Goal: Subscribe to service/newsletter

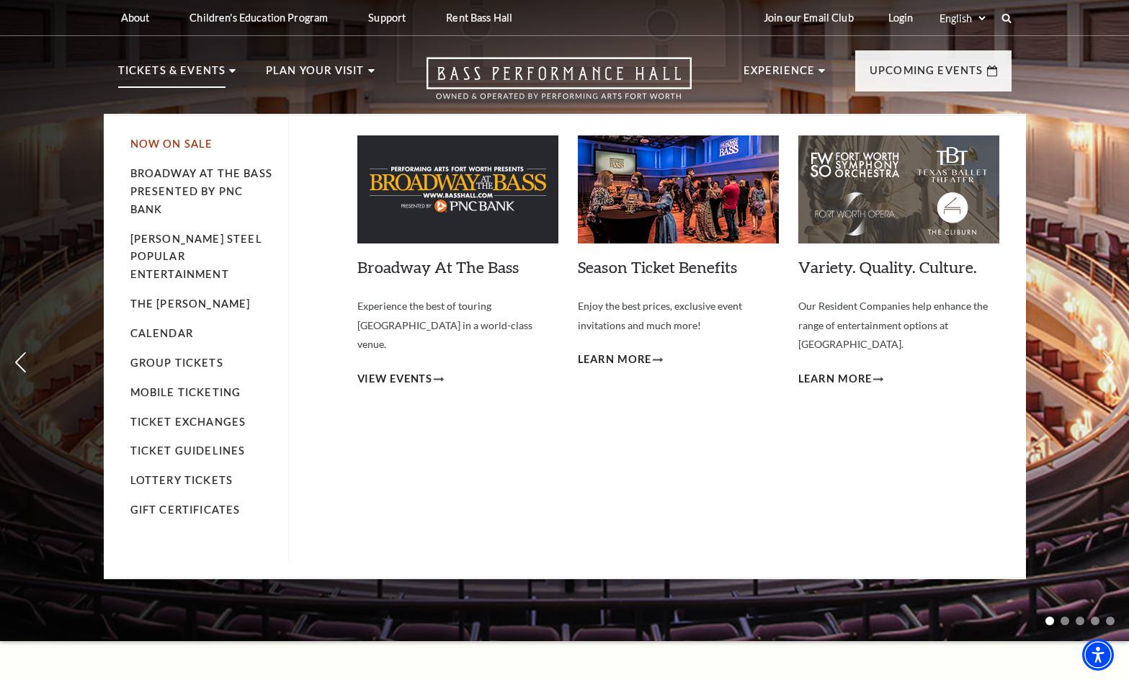
click at [195, 143] on link "Now On Sale" at bounding box center [171, 144] width 83 height 12
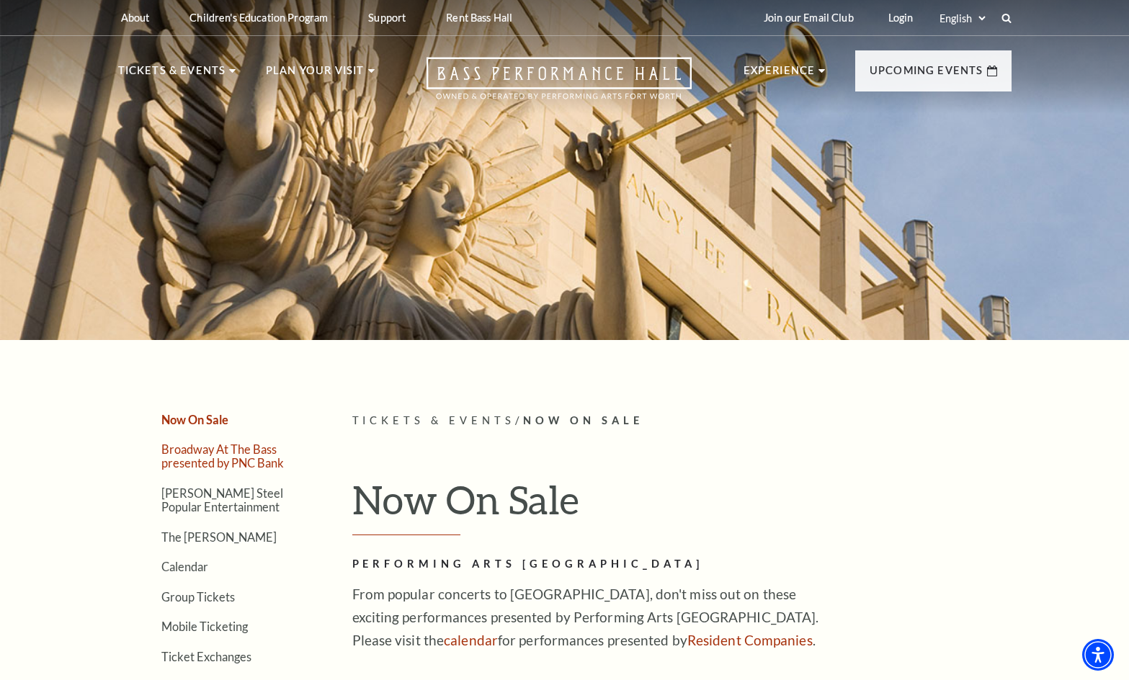
click at [224, 450] on link "Broadway At The Bass presented by PNC Bank" at bounding box center [222, 456] width 123 height 27
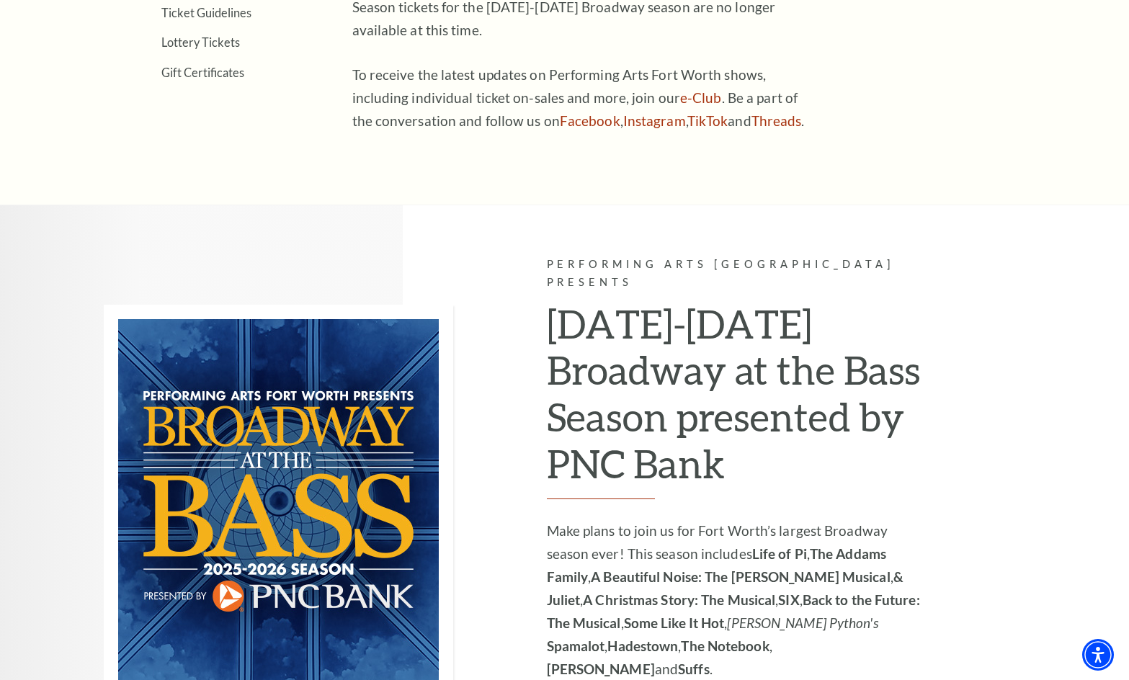
scroll to position [288, 0]
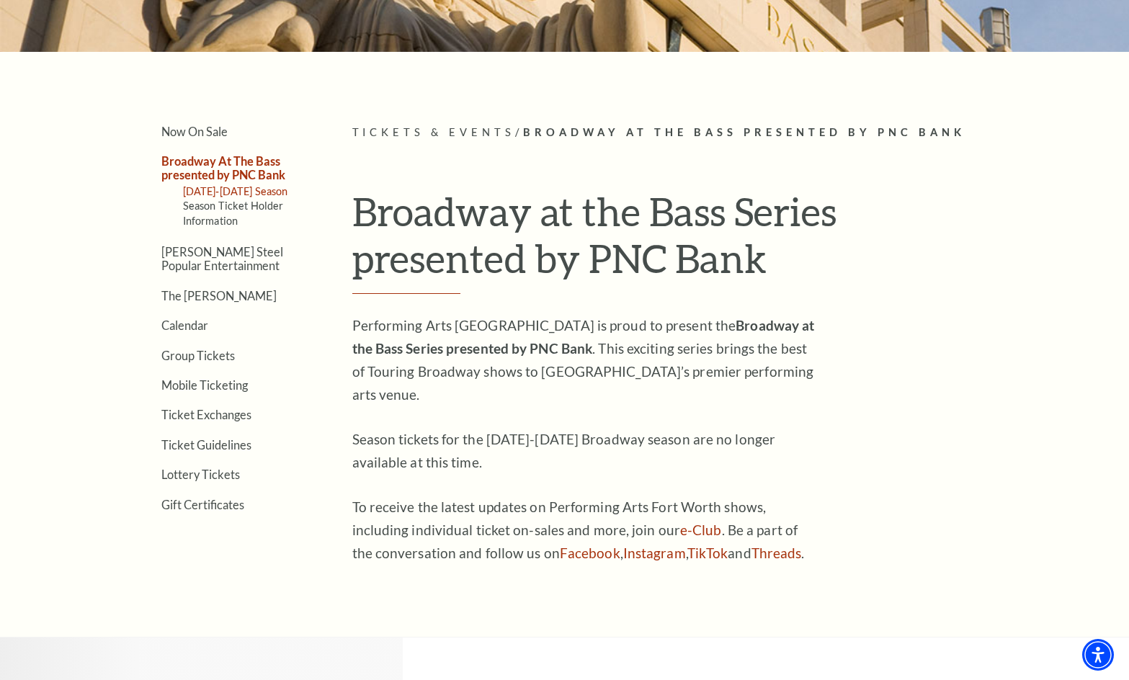
click at [236, 195] on link "2025-2026 Season" at bounding box center [235, 191] width 105 height 12
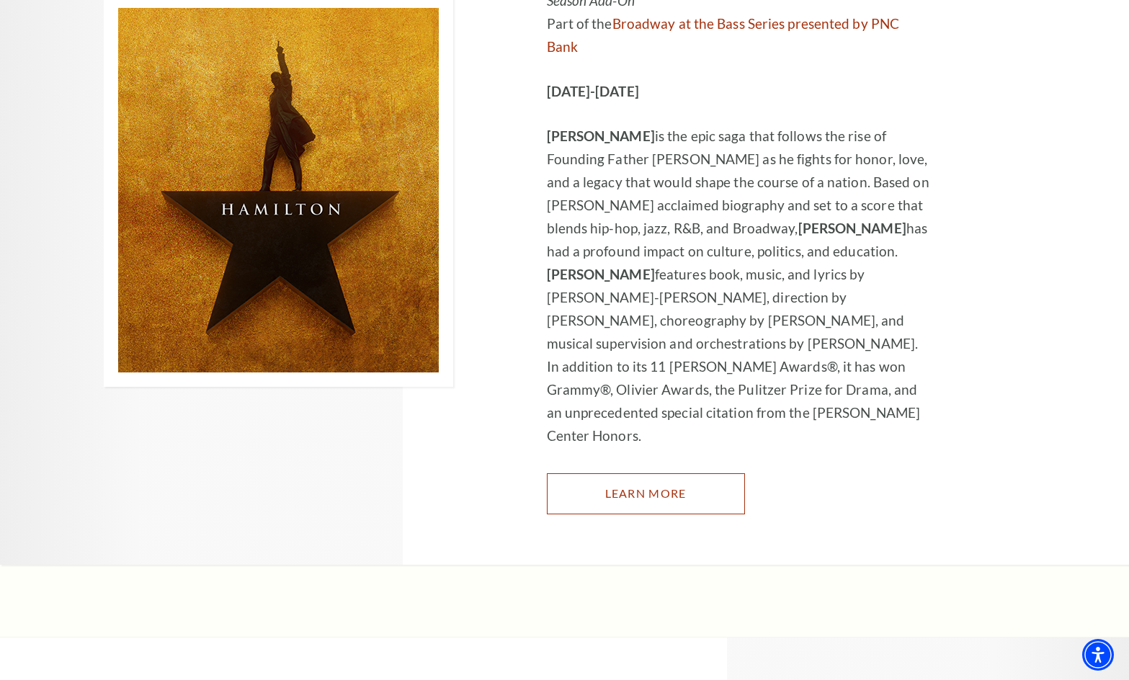
scroll to position [9585, 0]
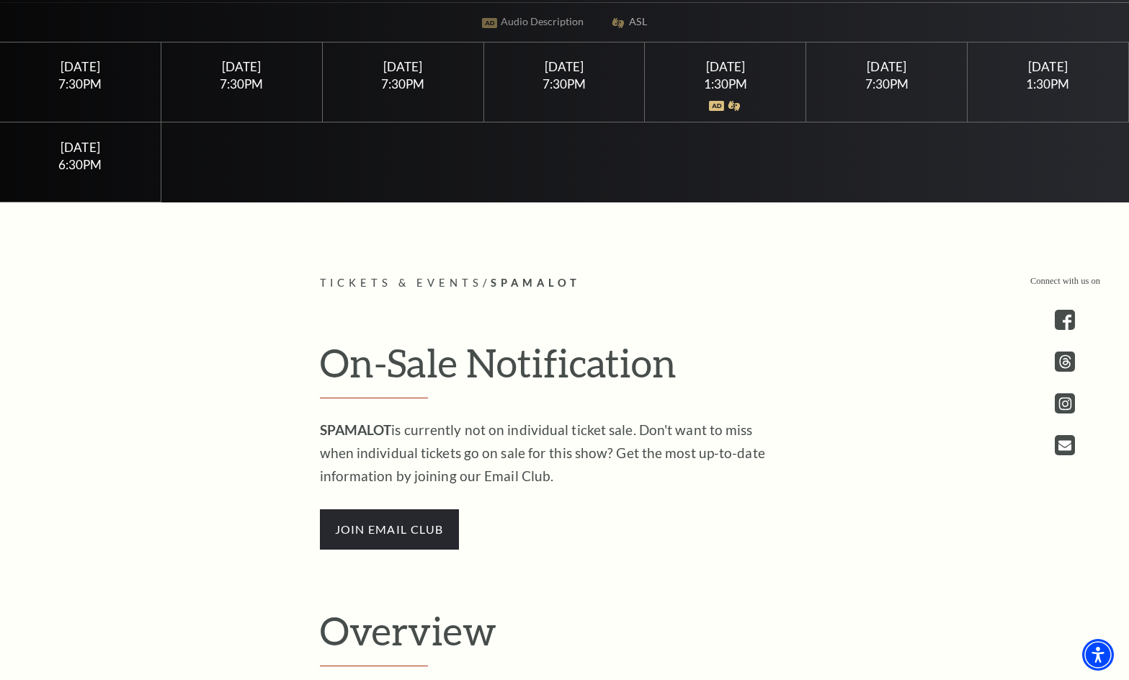
scroll to position [513, 0]
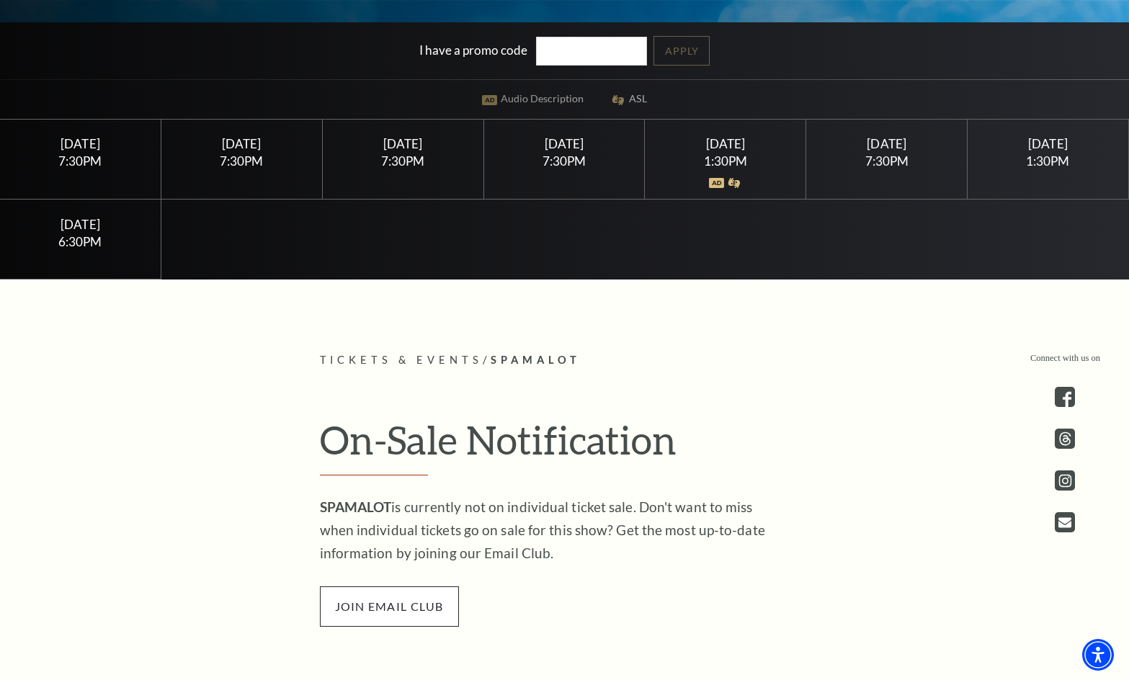
click at [406, 614] on span "join email club" at bounding box center [389, 607] width 139 height 40
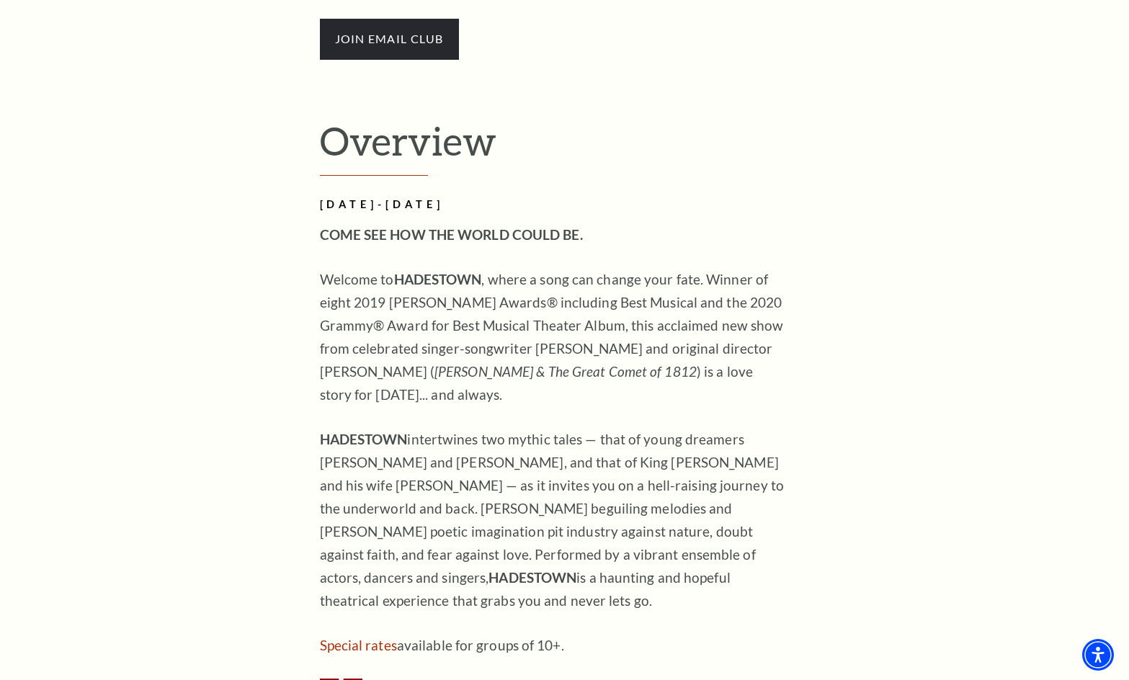
scroll to position [937, 0]
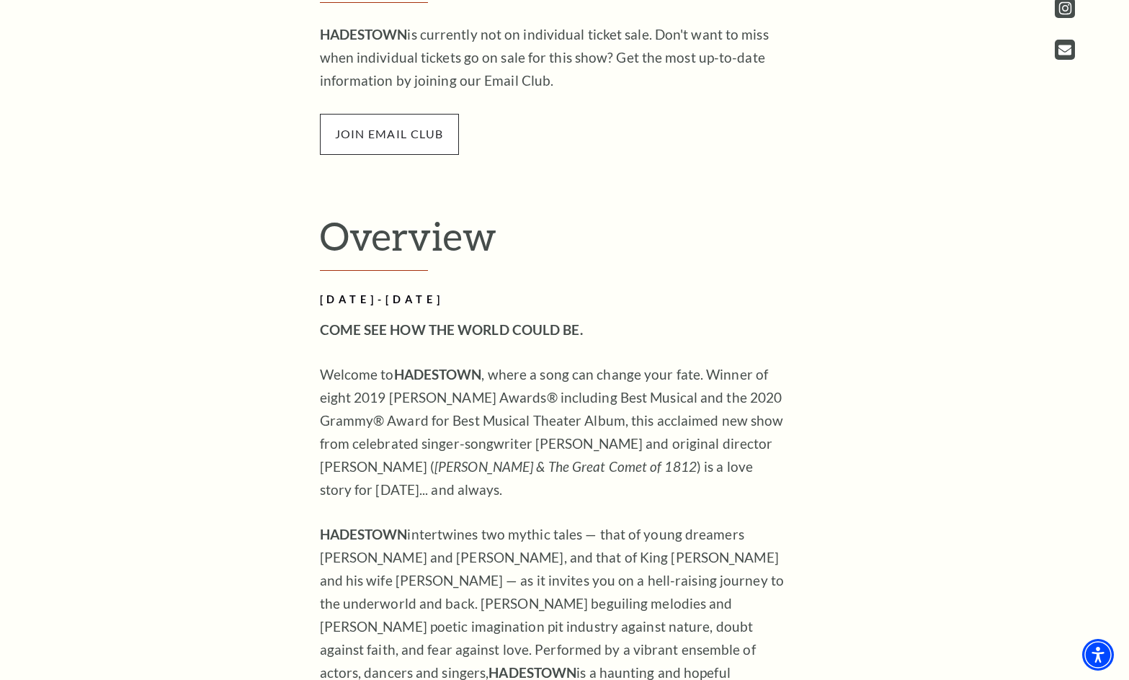
click at [407, 144] on span "join email club" at bounding box center [389, 134] width 139 height 40
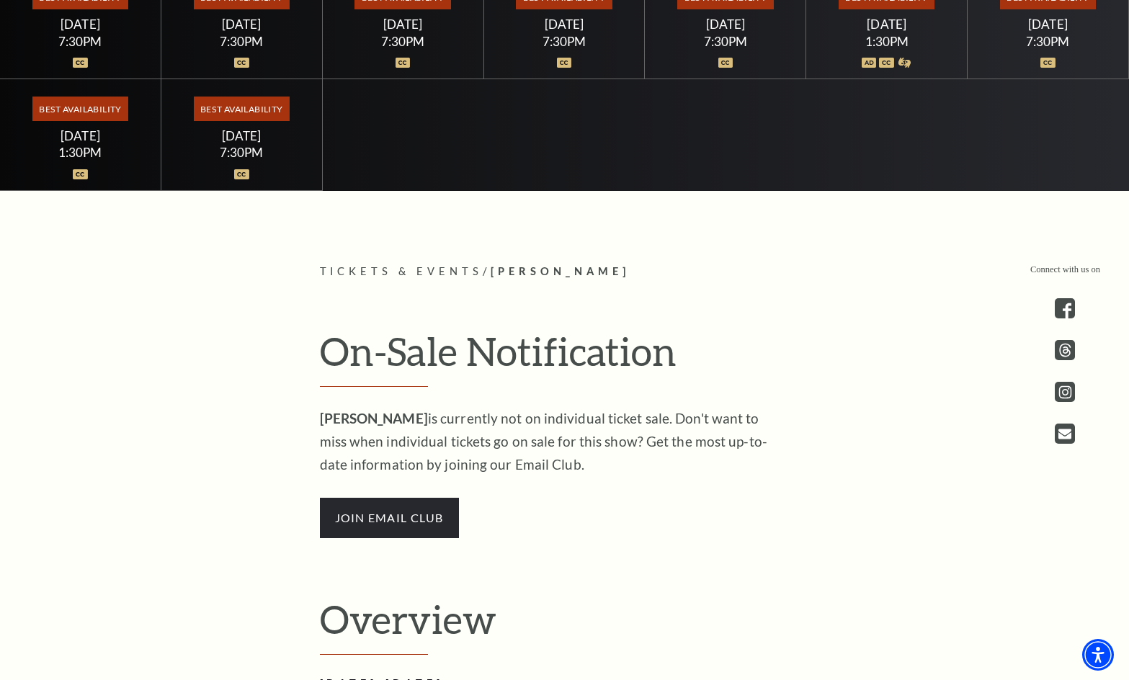
scroll to position [721, 0]
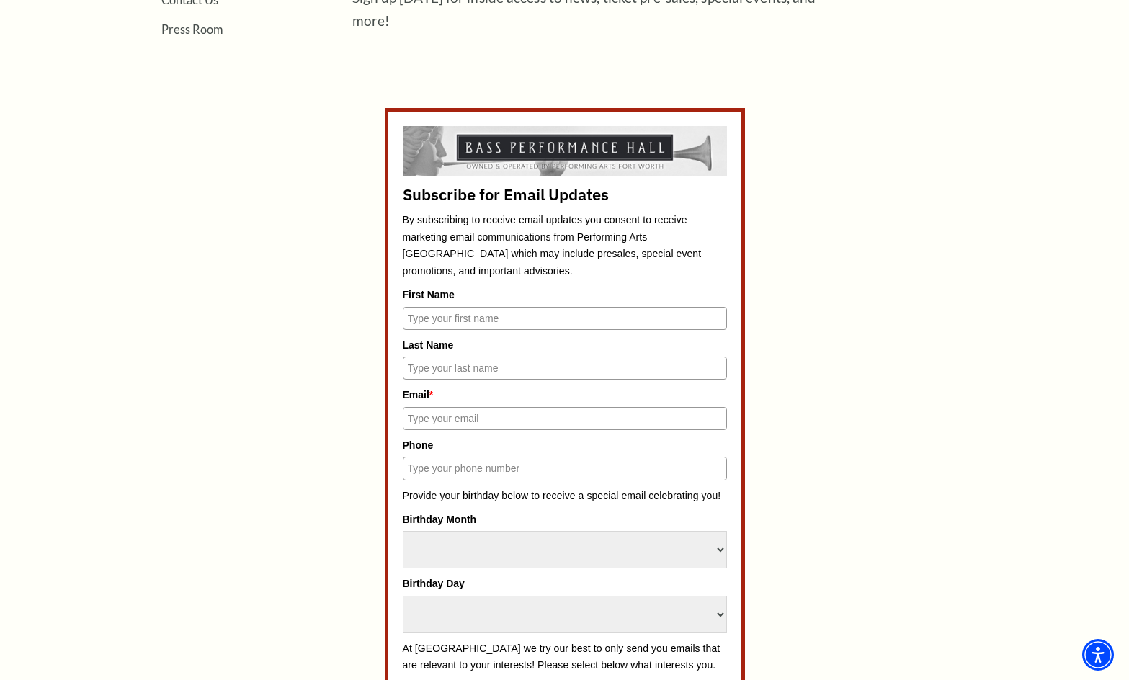
scroll to position [577, 0]
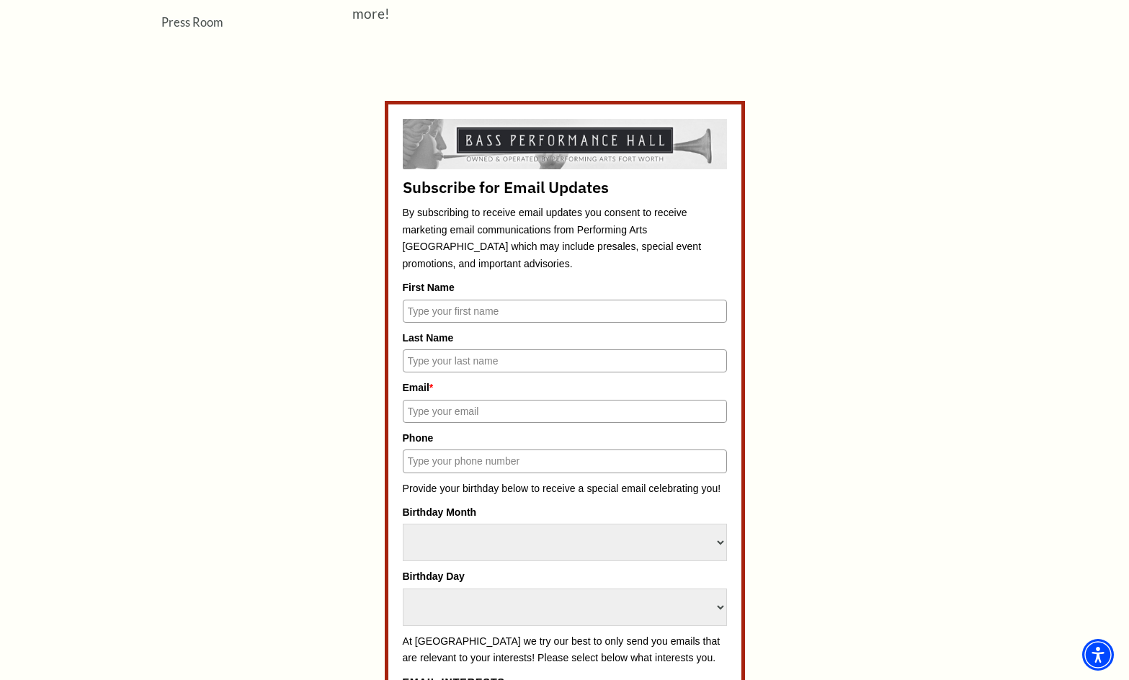
click at [549, 310] on input "First Name" at bounding box center [565, 311] width 324 height 23
type input "Reanne"
type input "Ivey"
type input "reahlivey@gmail.com"
type input "3256508872"
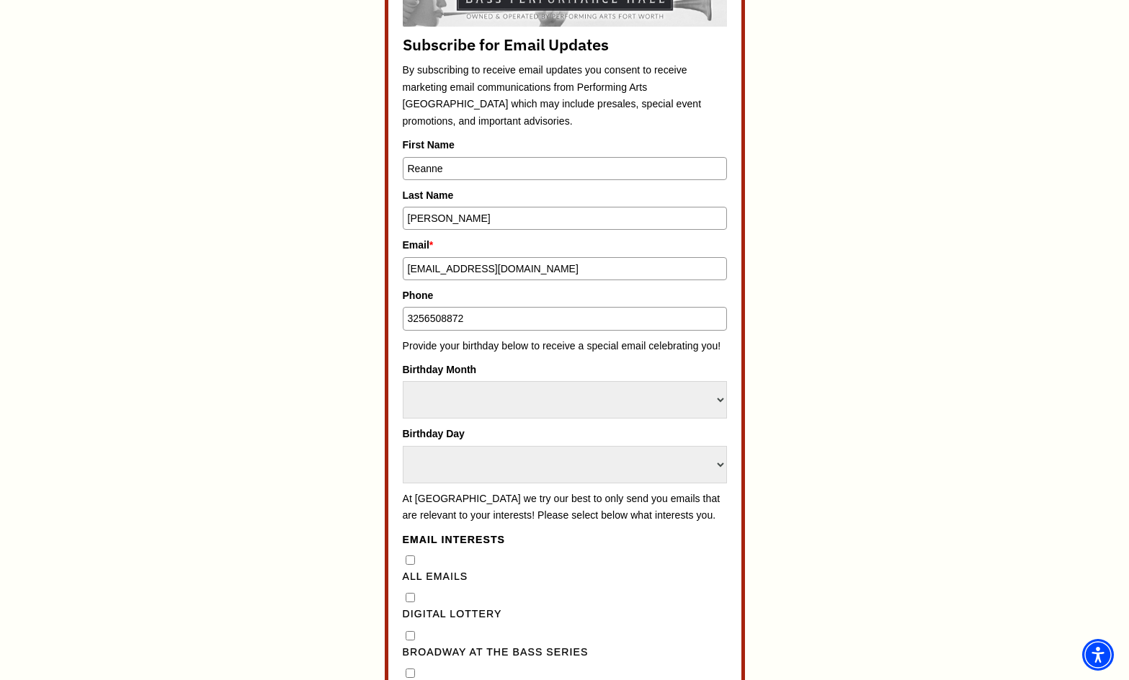
scroll to position [721, 0]
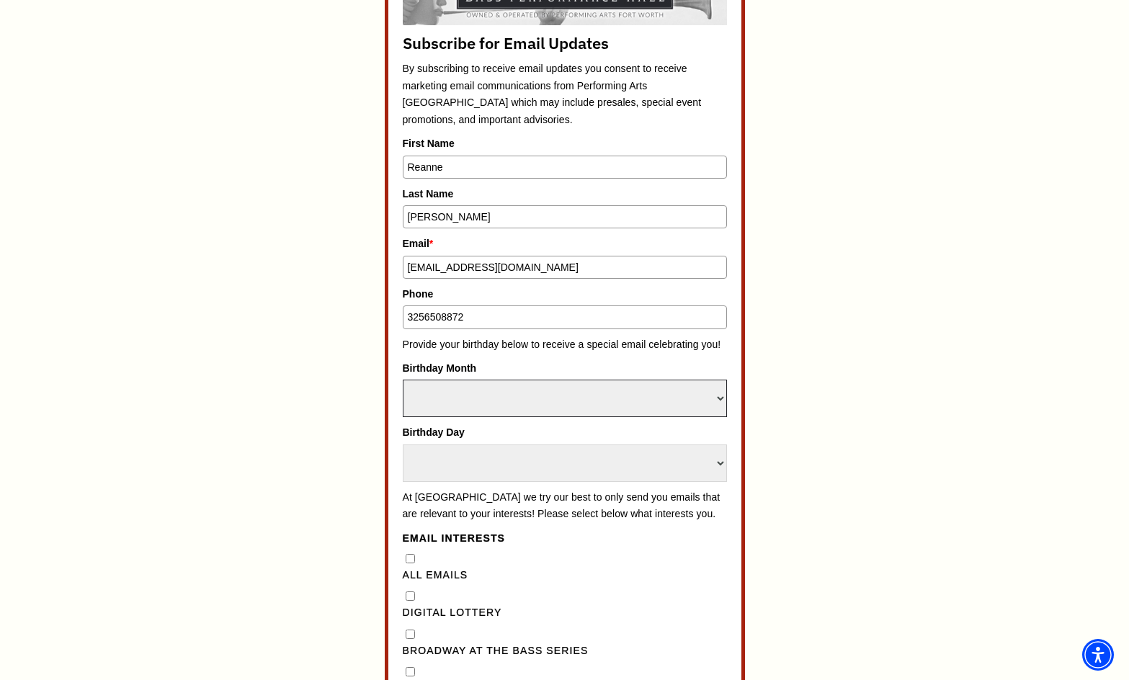
click at [539, 412] on select "Select Month January February March April May June July August September Octobe…" at bounding box center [565, 398] width 324 height 37
select select "March"
click at [403, 380] on select "Select Month January February March April May June July August September Octobe…" at bounding box center [565, 398] width 324 height 37
click at [500, 453] on select "Select Day 1 2 3 4 5 6 7 8 9 10 11 12 13 14 15 16 17 18 19 20 21 22 23 24" at bounding box center [565, 463] width 324 height 37
select select "29"
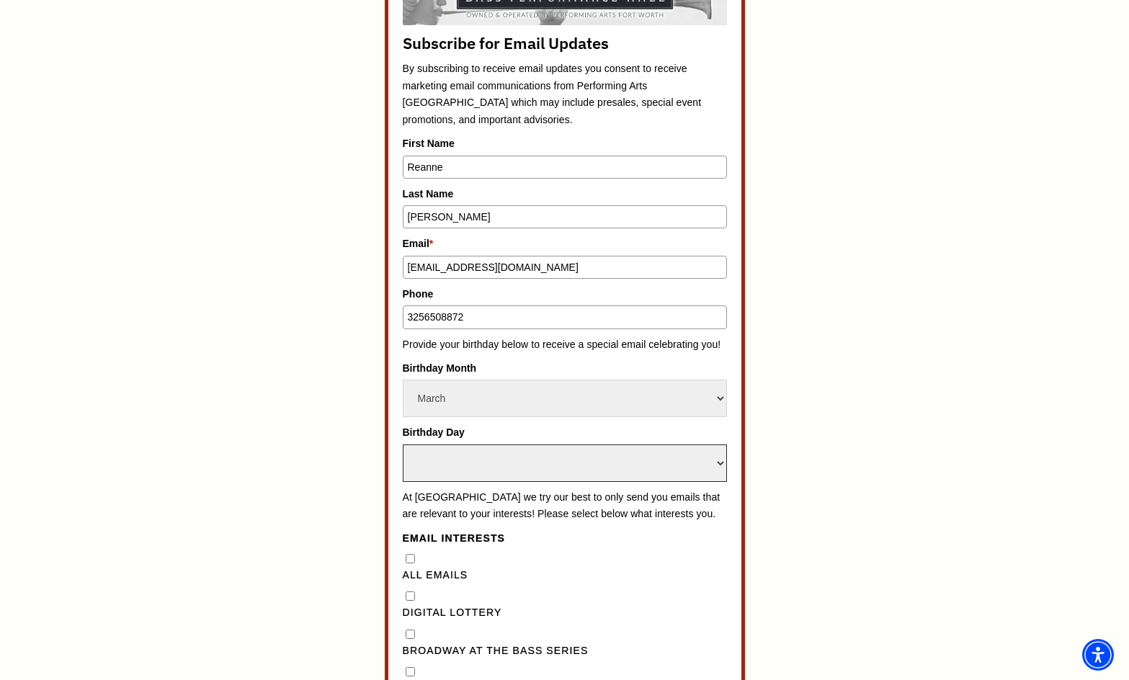
click at [403, 445] on select "Select Day 1 2 3 4 5 6 7 8 9 10 11 12 13 14 15 16 17 18 19 20 21 22 23 24" at bounding box center [565, 463] width 324 height 37
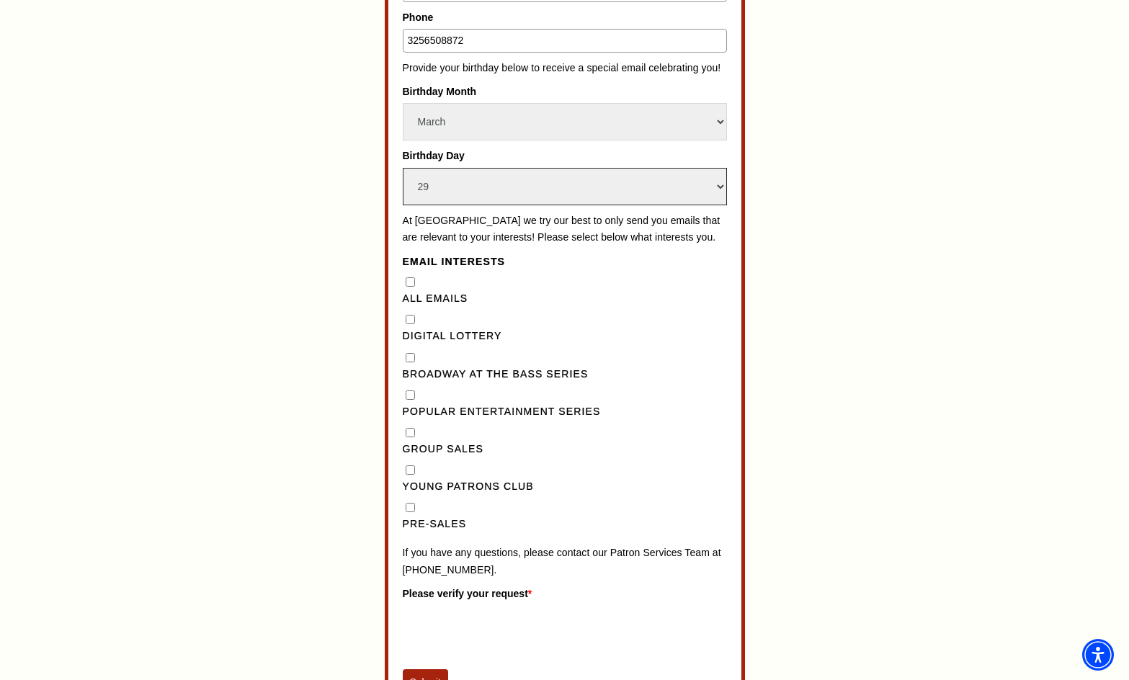
scroll to position [1009, 0]
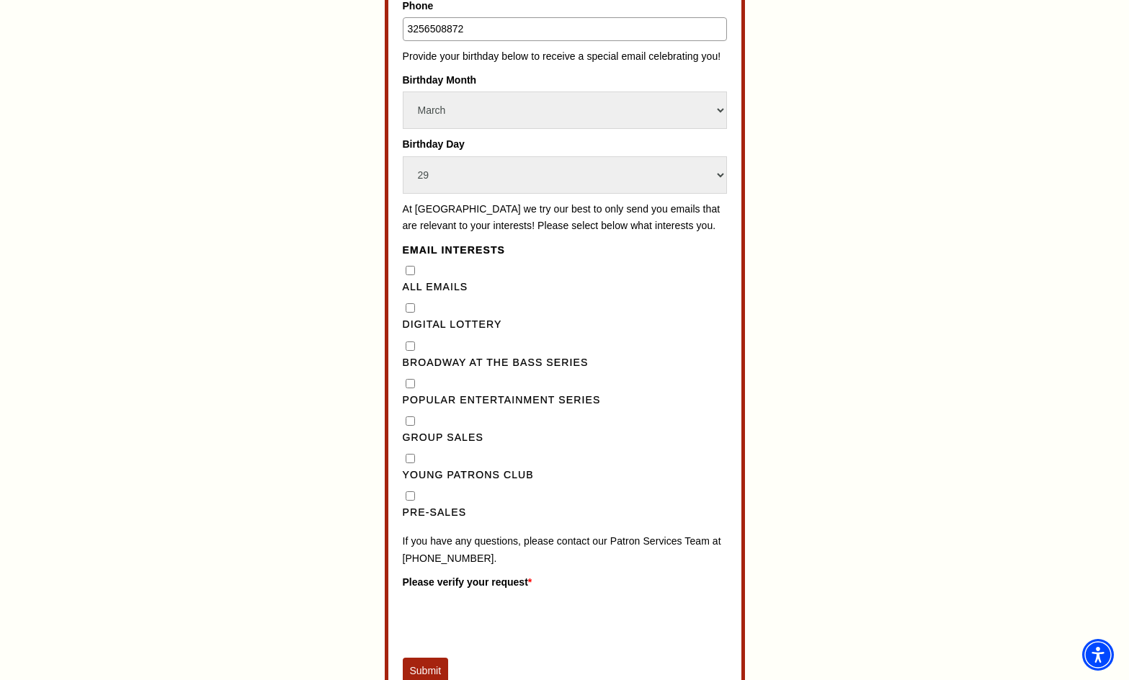
click at [406, 351] on Series"] "Broadway at the Bass Series" at bounding box center [410, 346] width 9 height 9
checkbox Series"] "true"
click at [413, 388] on Series"] "Popular Entertainment Series" at bounding box center [410, 383] width 9 height 9
checkbox Series"] "true"
click at [411, 426] on Sales"] "Group Sales" at bounding box center [410, 421] width 9 height 9
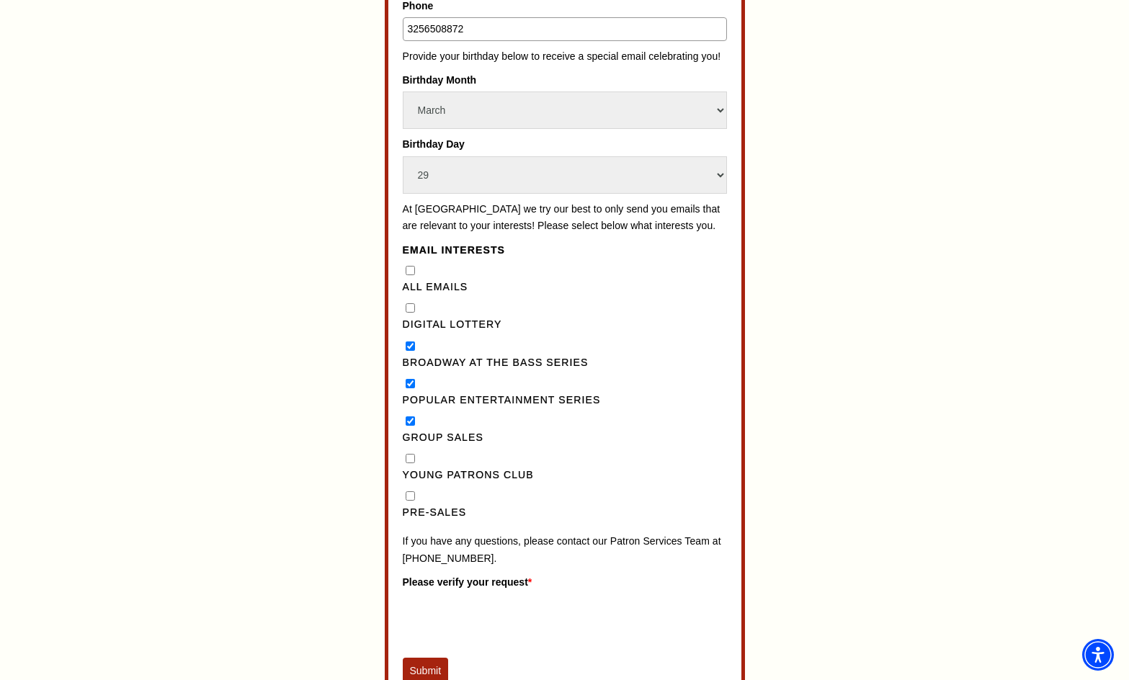
click at [411, 426] on Sales"] "Group Sales" at bounding box center [410, 421] width 9 height 9
checkbox Sales"] "false"
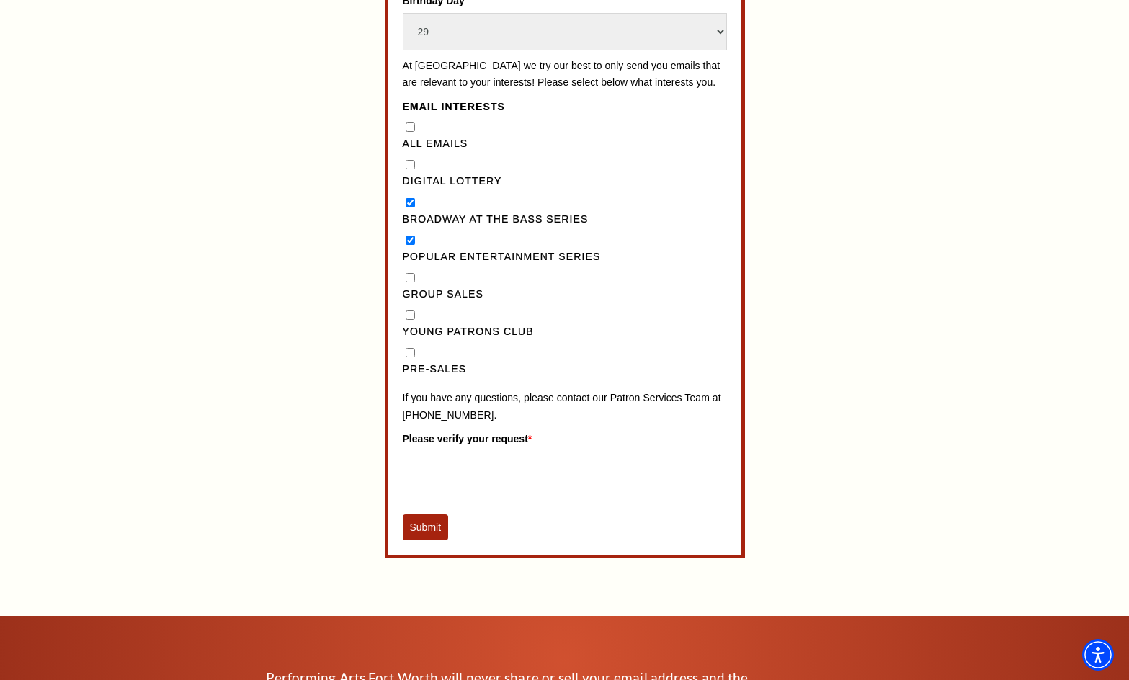
scroll to position [1153, 0]
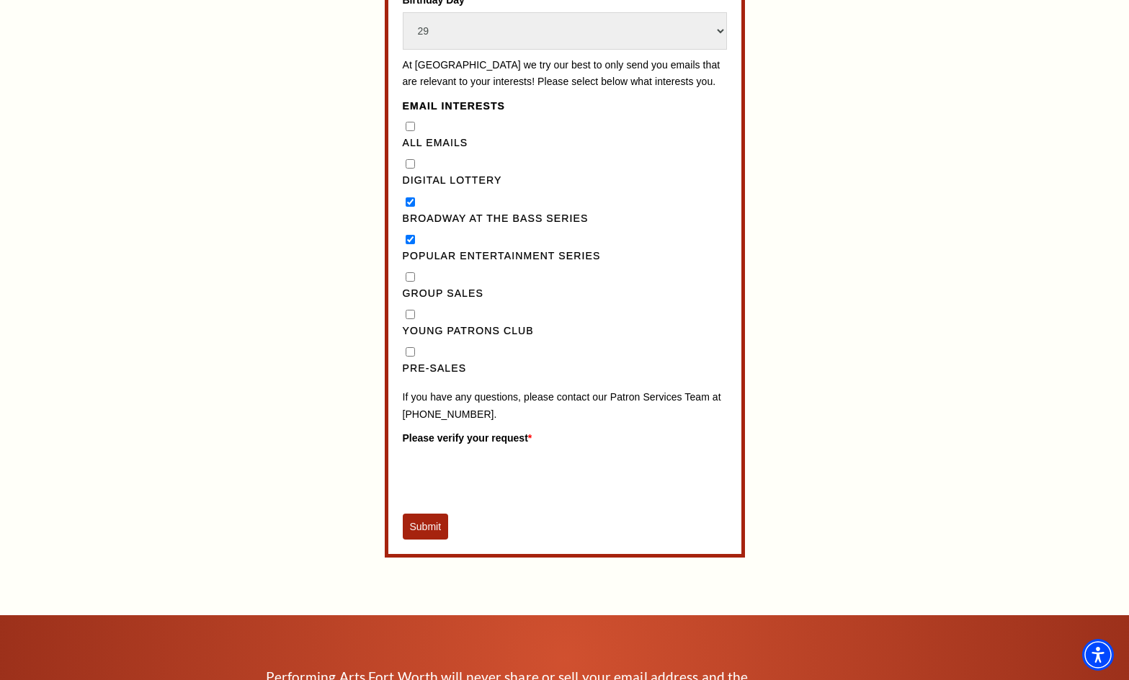
click at [414, 357] on input "Pre-Sales" at bounding box center [410, 351] width 9 height 9
checkbox input "true"
click at [432, 540] on button "Submit" at bounding box center [426, 527] width 46 height 26
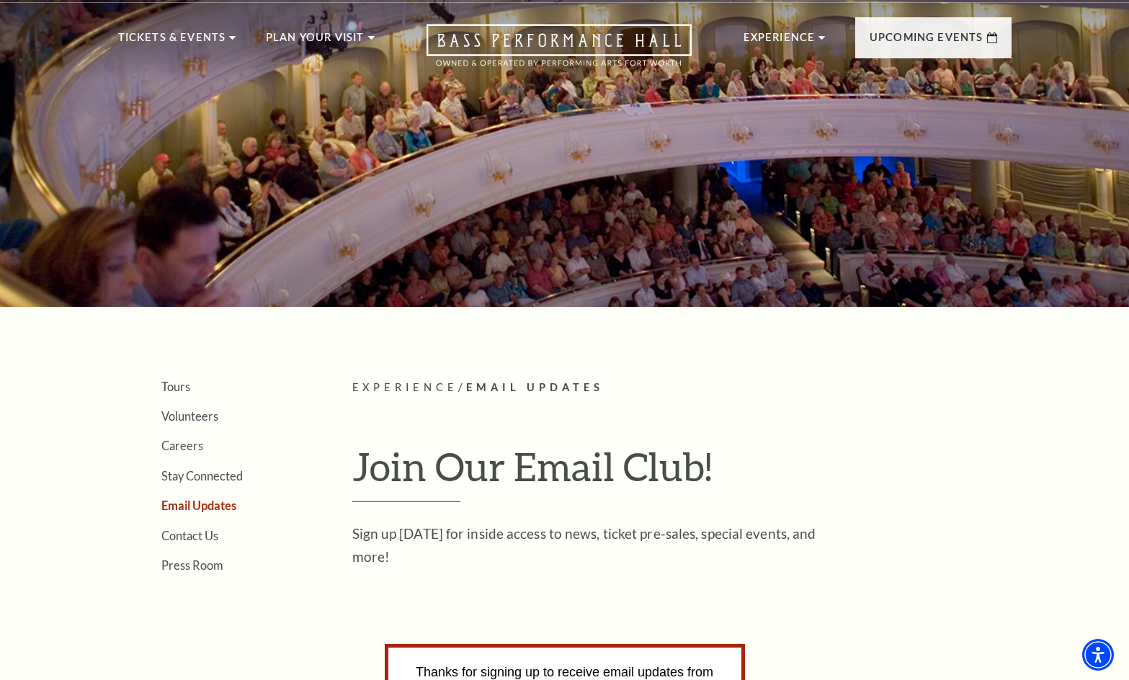
scroll to position [0, 0]
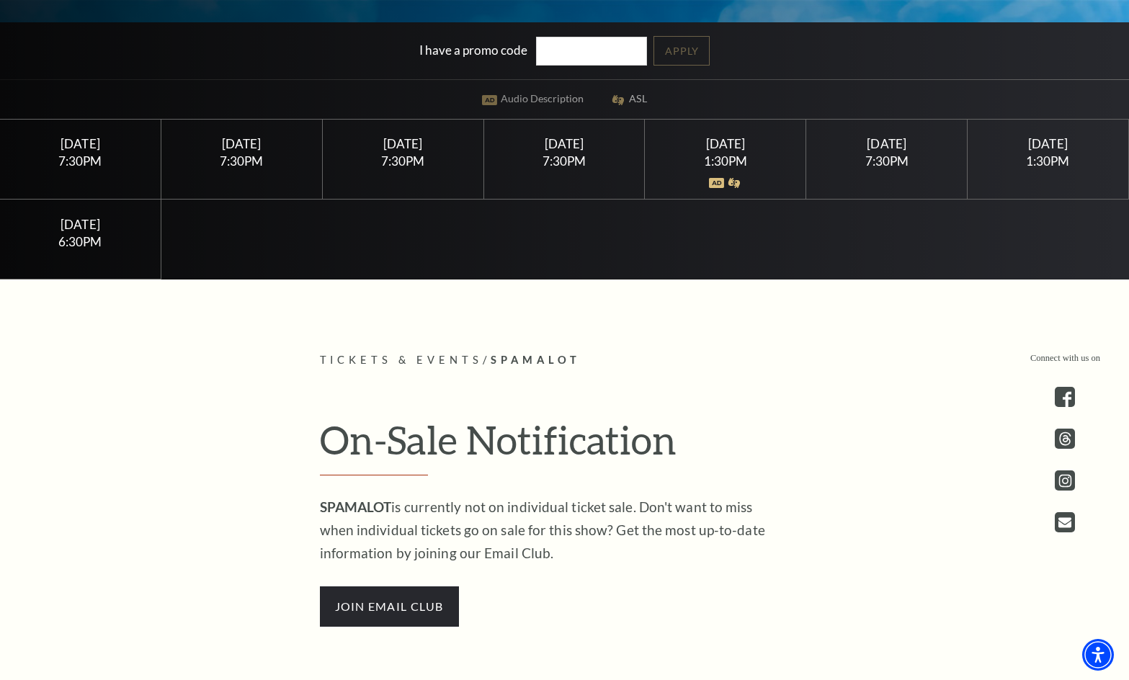
click at [593, 193] on div "[DATE] 7:30PM" at bounding box center [564, 160] width 161 height 80
click at [892, 159] on div "7:30PM" at bounding box center [887, 161] width 126 height 12
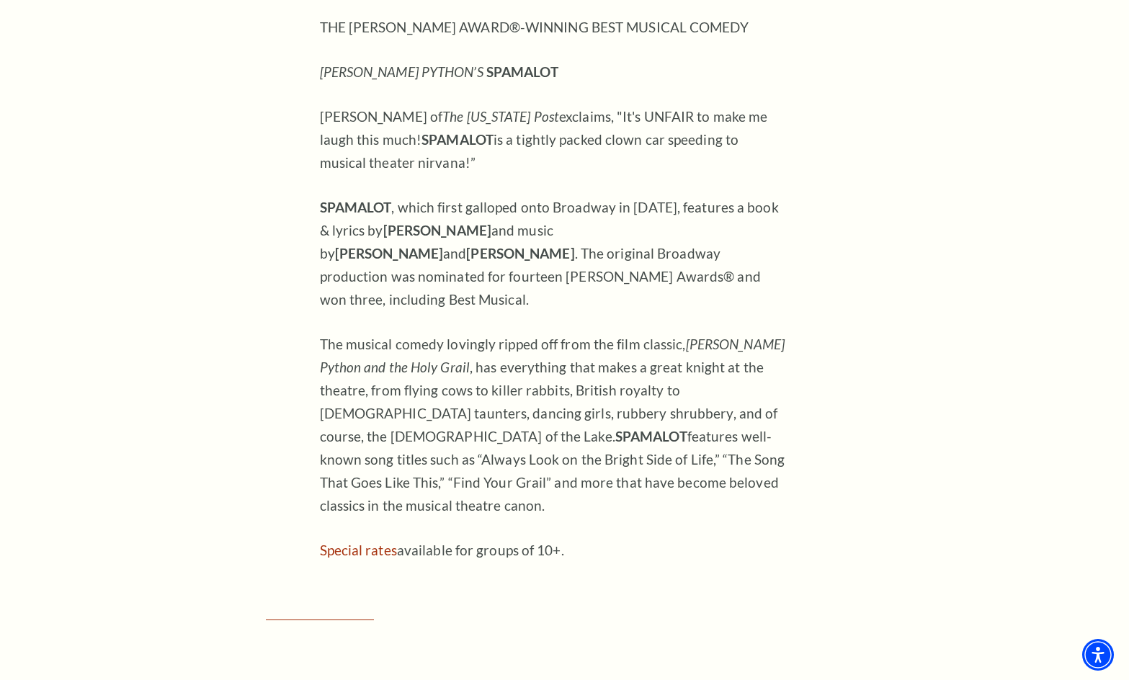
scroll to position [1018, 0]
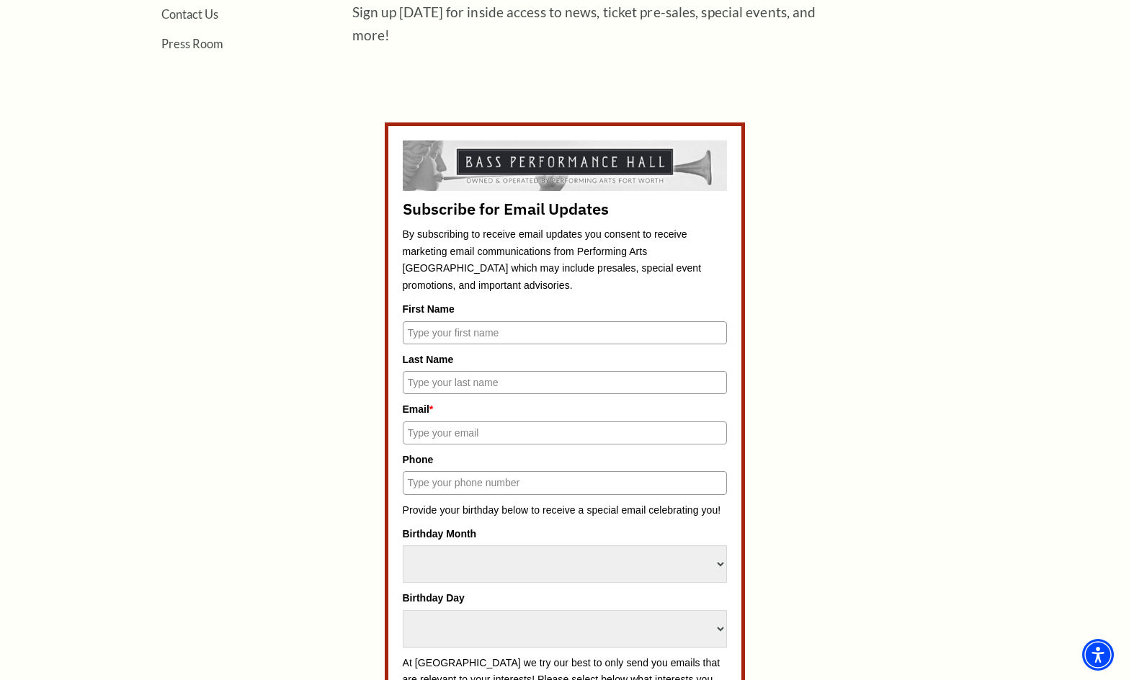
scroll to position [649, 0]
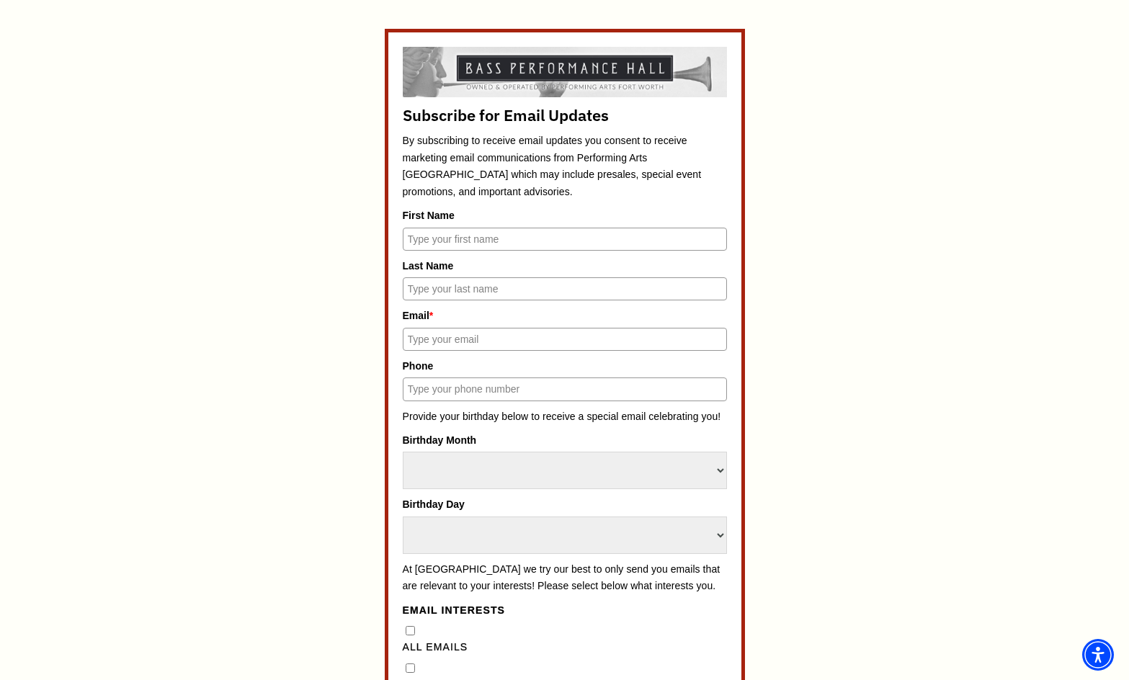
click at [580, 238] on input "First Name" at bounding box center [565, 239] width 324 height 23
type input "Reanne"
type input "Ivey"
type input "reahlivey@gmail.com"
type input "3256508872"
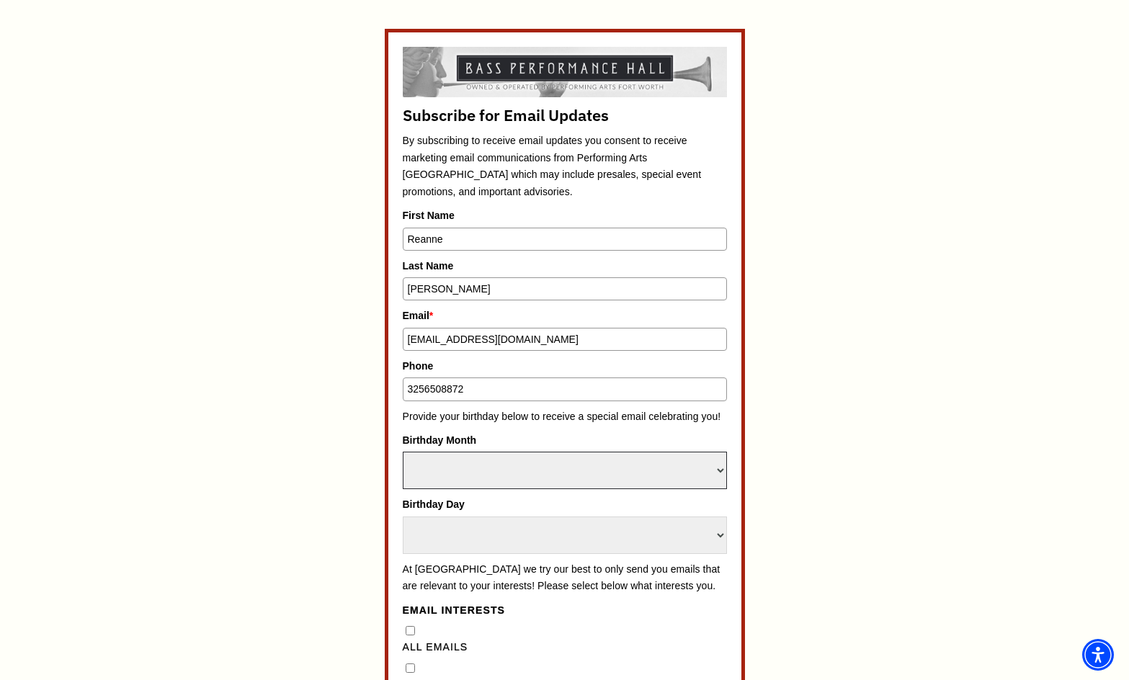
click at [539, 469] on select "Select Month January February March April May June July August September Octobe…" at bounding box center [565, 470] width 324 height 37
click at [554, 460] on select "Select Month January February March April May June July August September Octobe…" at bounding box center [565, 470] width 324 height 37
click at [1034, 361] on div "Subscribe for Email Updates By subscribing to receive email updates you consent…" at bounding box center [564, 648] width 1129 height 1238
